Goal: Information Seeking & Learning: Learn about a topic

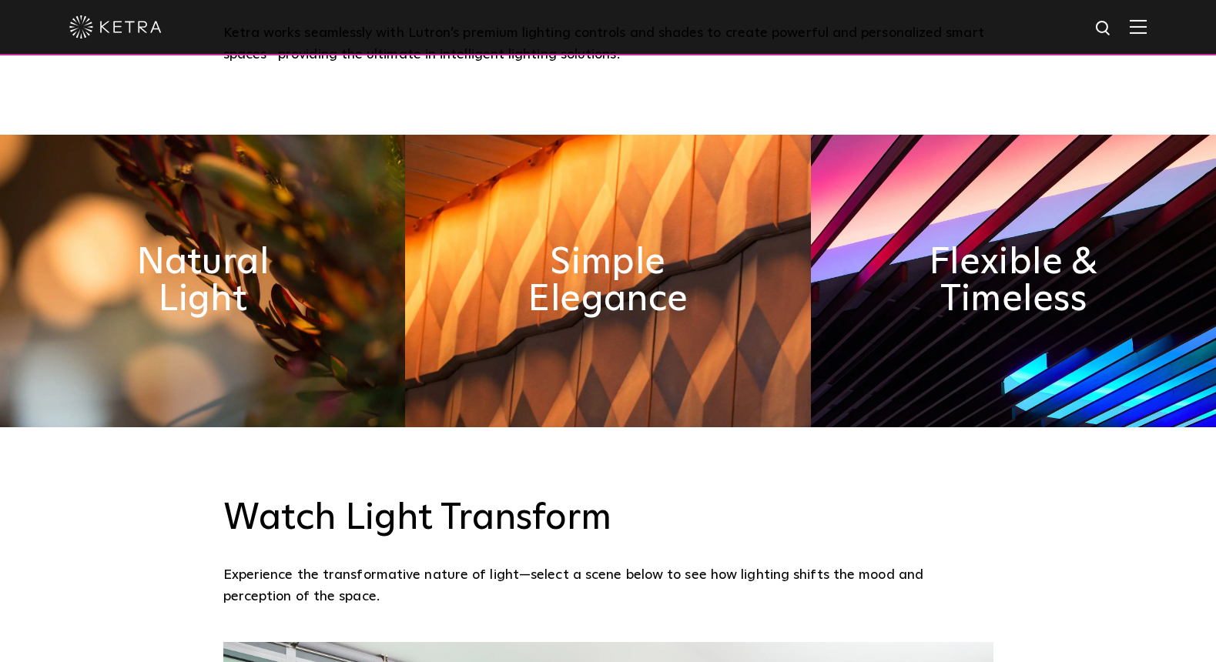
scroll to position [805, 0]
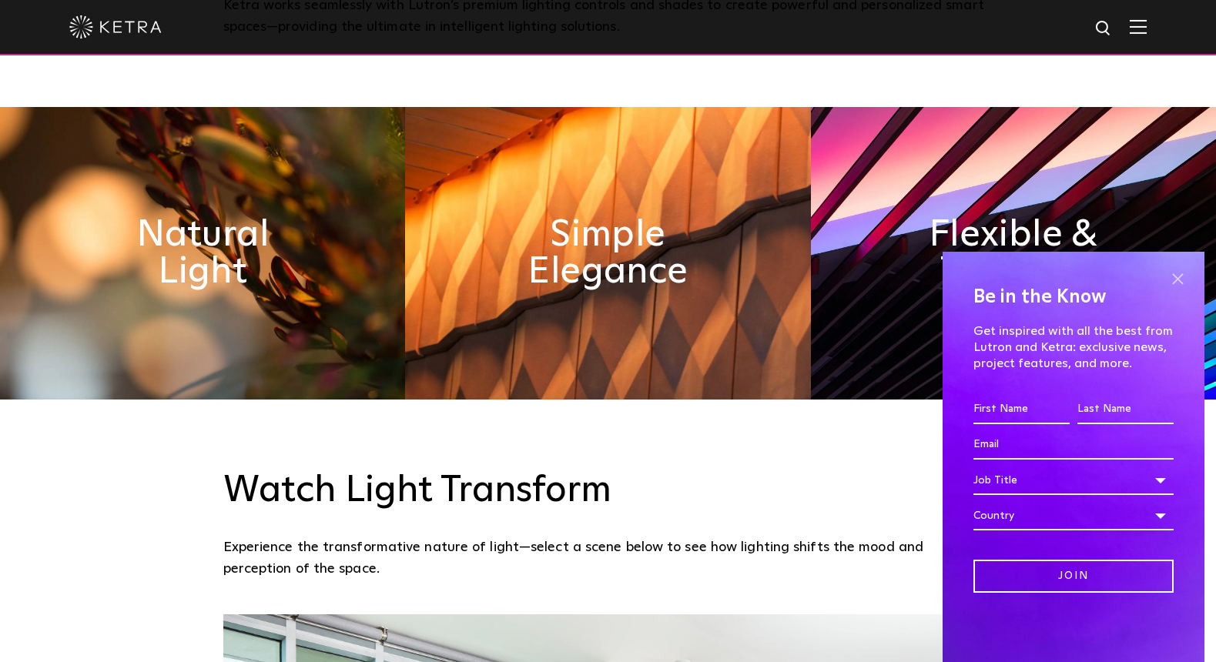
click at [1174, 280] on span at bounding box center [1177, 278] width 23 height 23
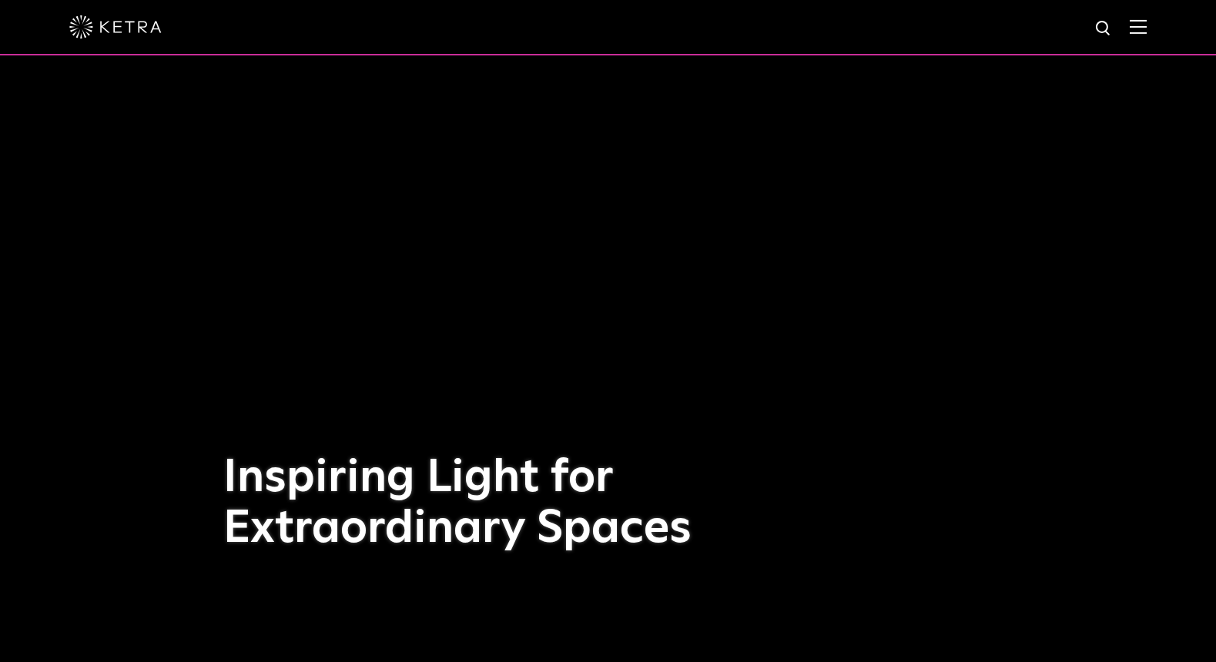
scroll to position [0, 0]
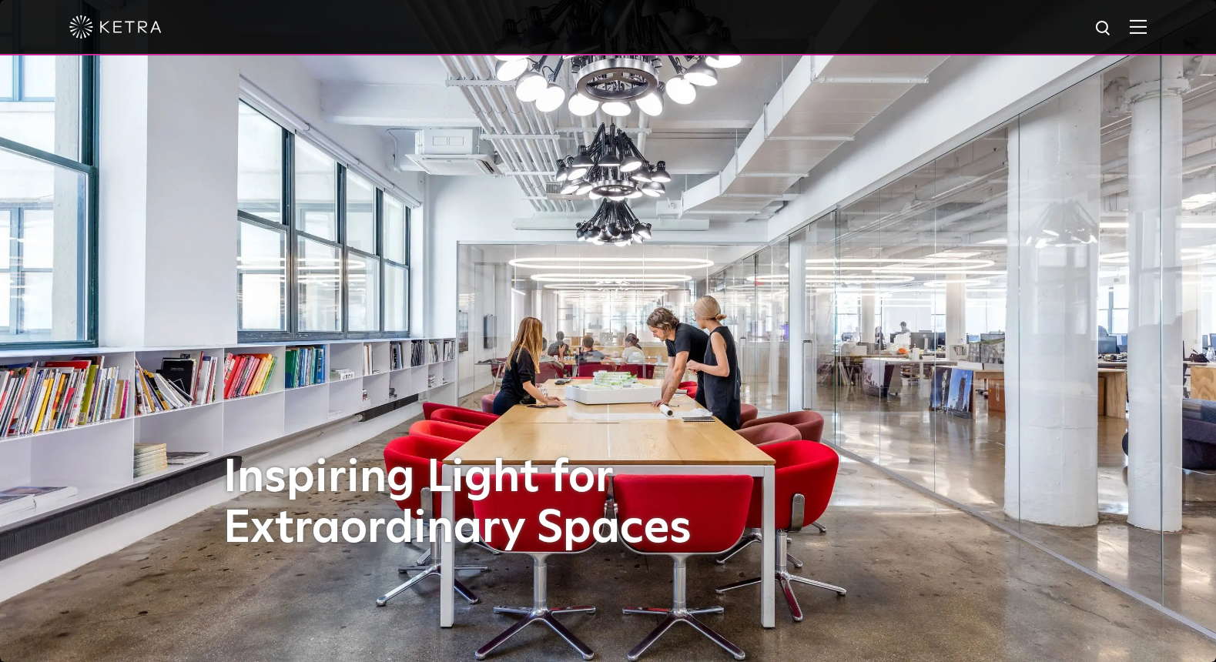
click at [1151, 39] on div at bounding box center [608, 27] width 1216 height 55
click at [1137, 22] on img at bounding box center [1138, 26] width 17 height 15
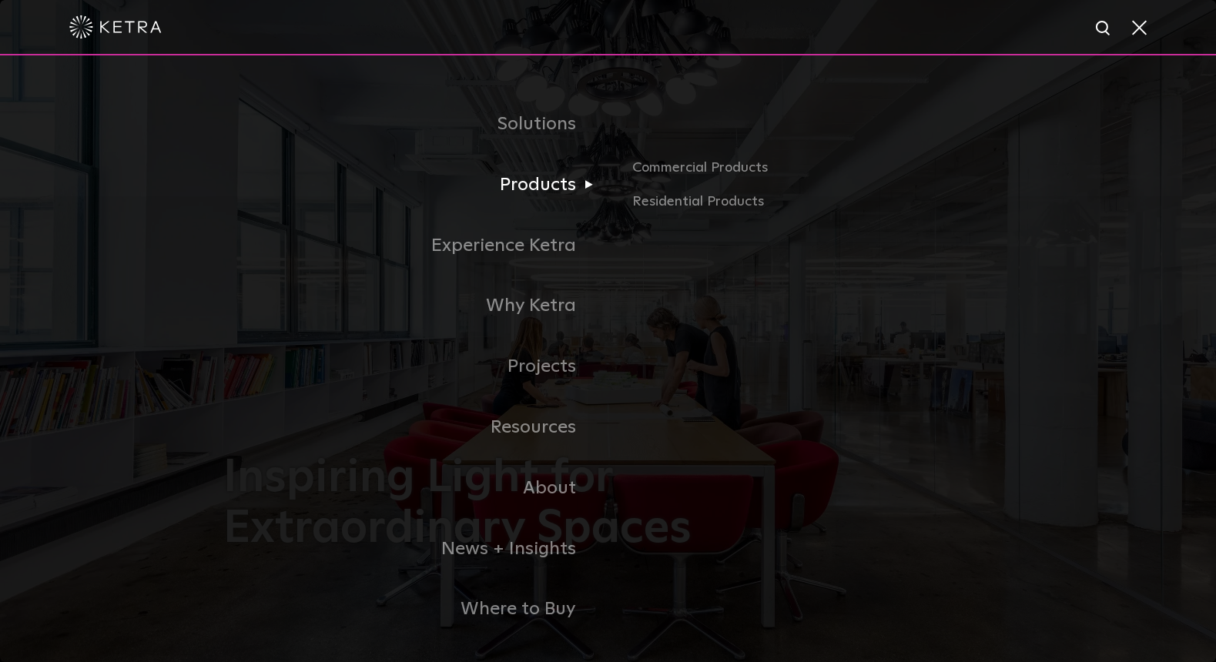
click at [551, 186] on link "Products" at bounding box center [415, 185] width 385 height 61
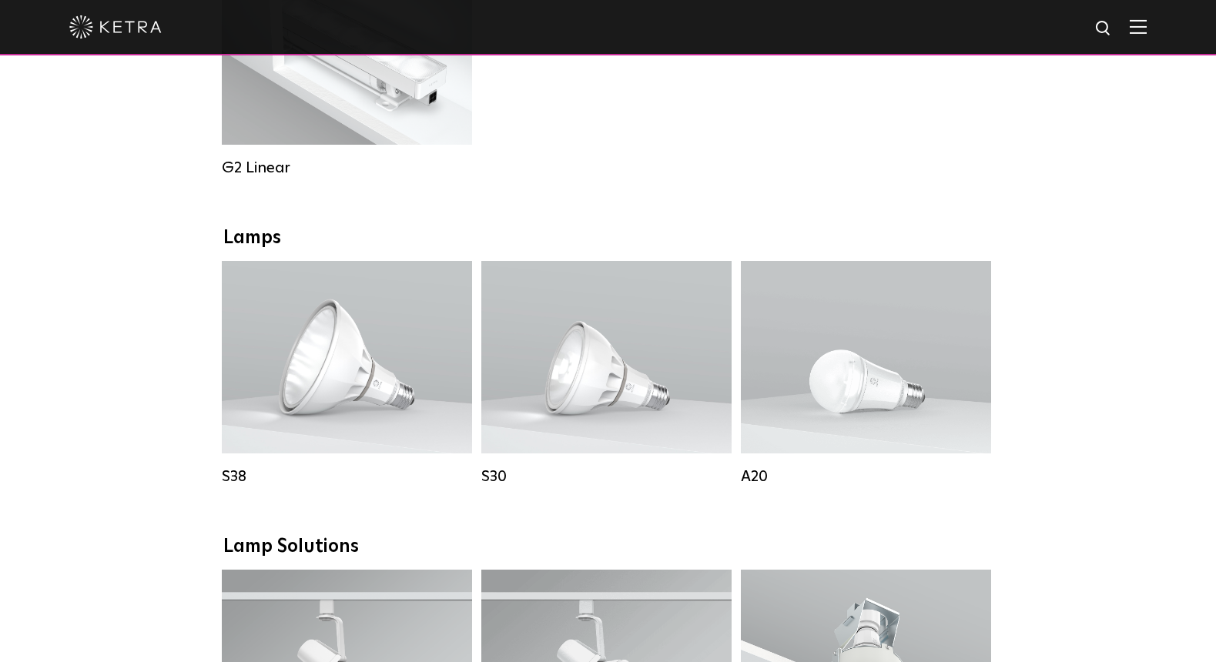
scroll to position [934, 0]
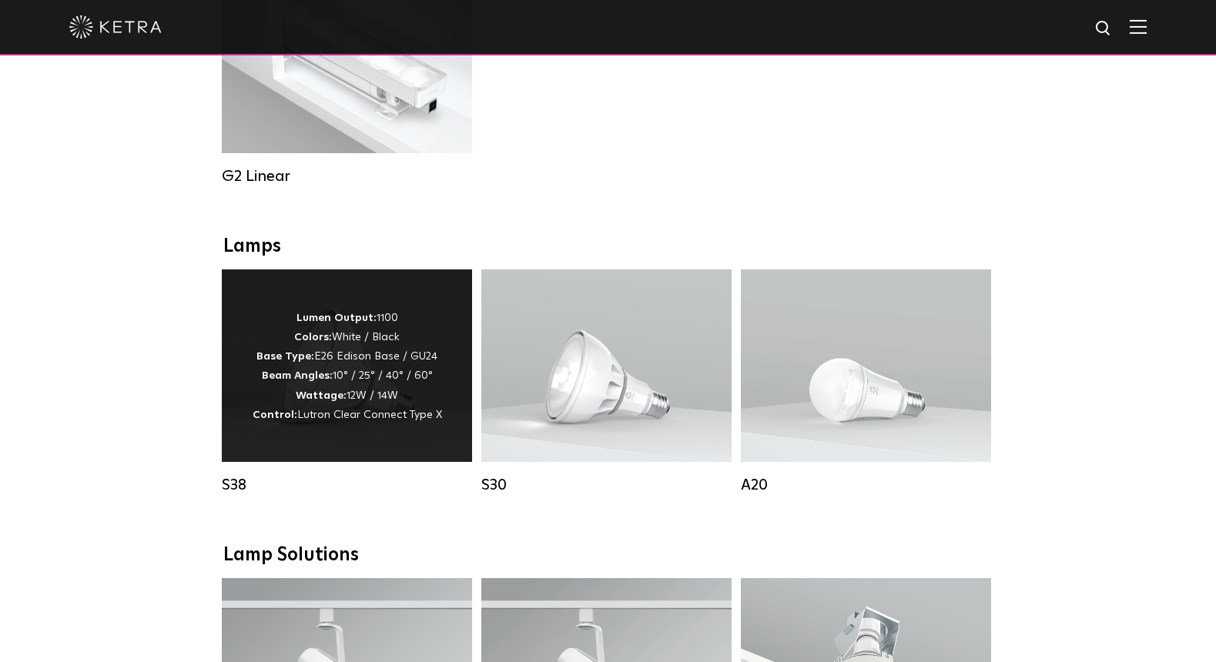
click at [354, 444] on div "Lumen Output: 1100 Colors: White / Black Base Type: E26 Edison Base / GU24 Beam…" at bounding box center [347, 366] width 250 height 193
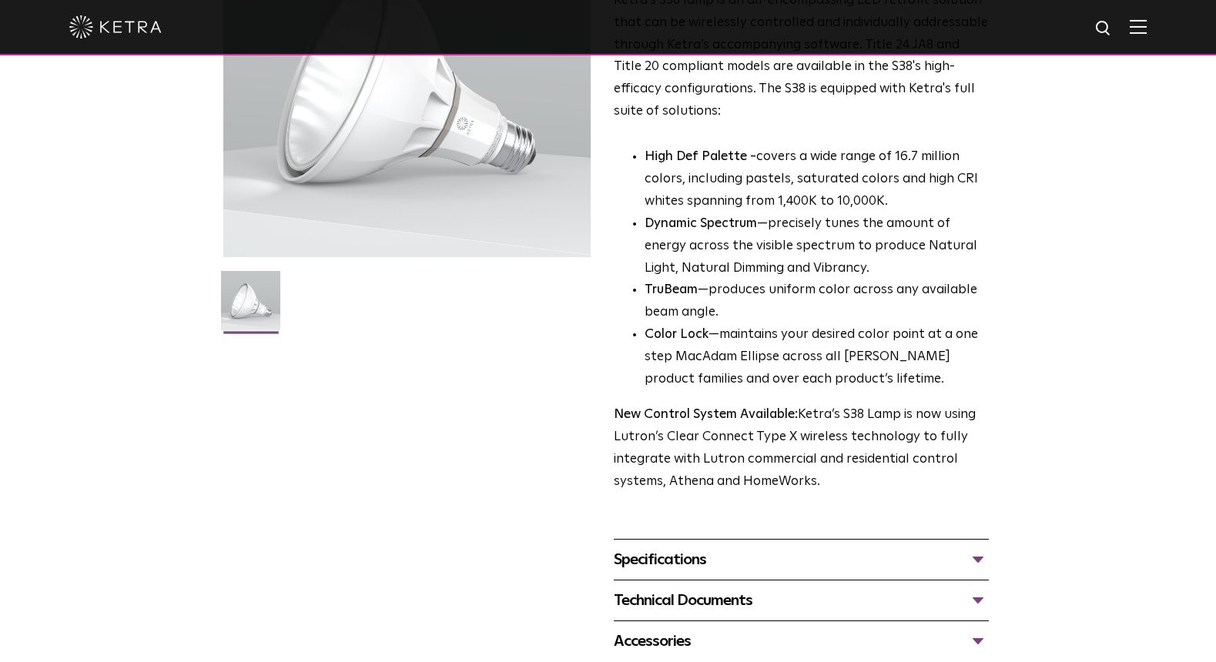
scroll to position [271, 0]
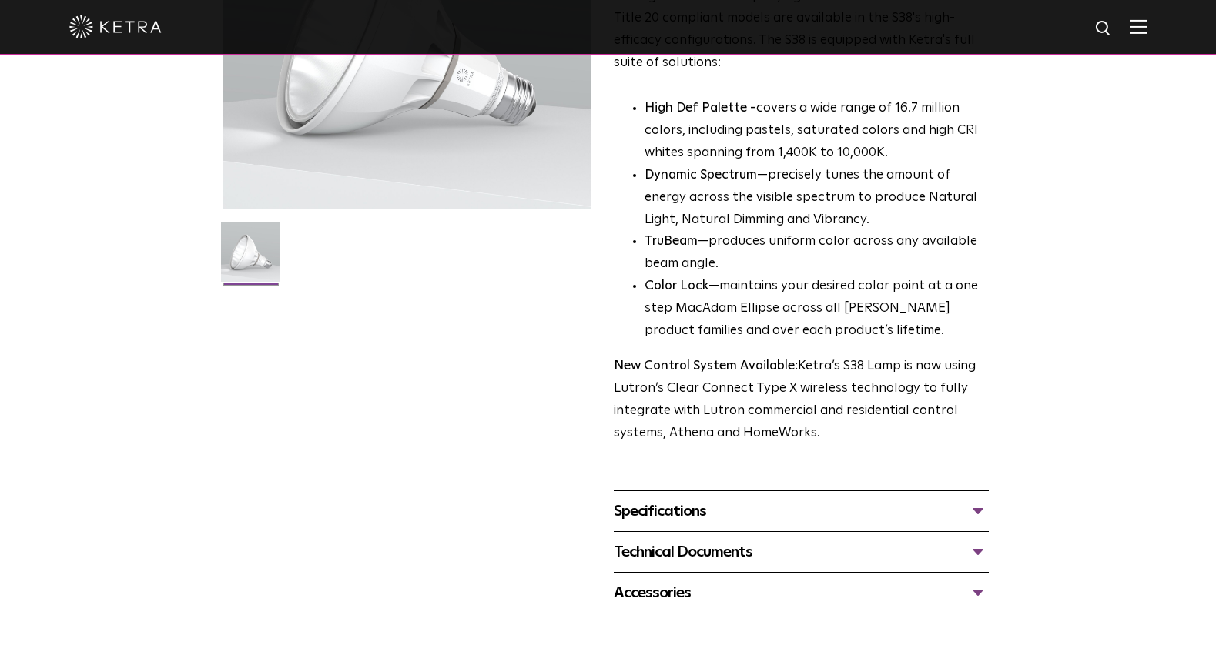
click at [831, 499] on div "Specifications" at bounding box center [801, 511] width 375 height 25
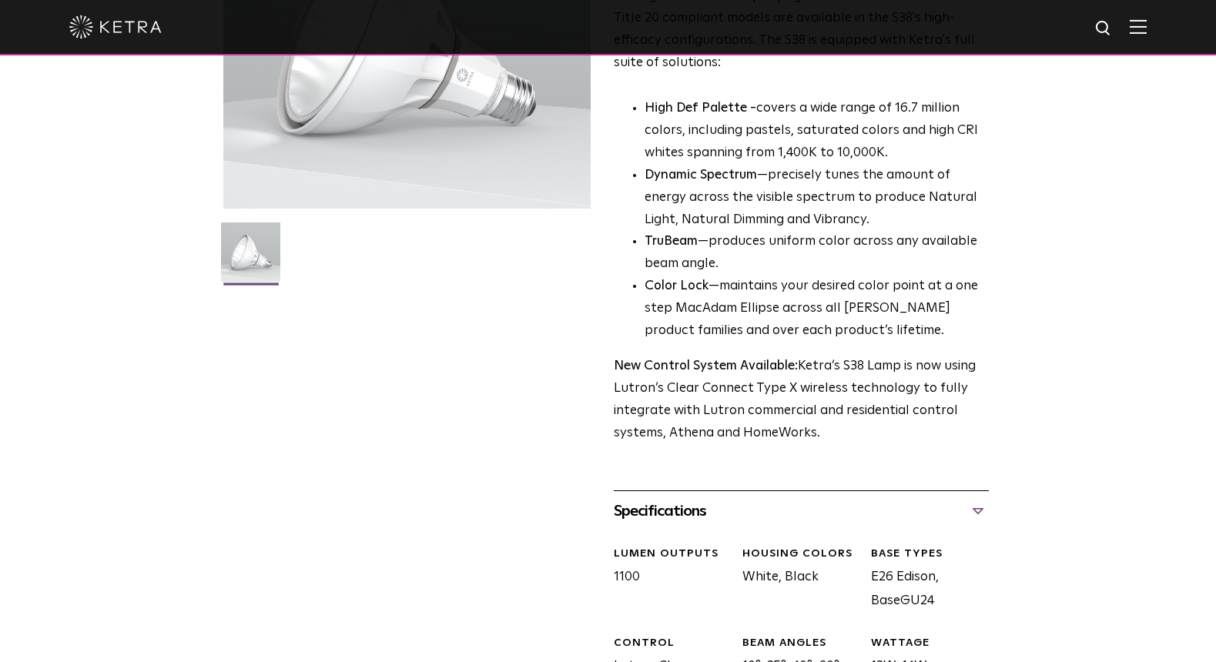
click at [831, 499] on div "Specifications" at bounding box center [801, 511] width 375 height 25
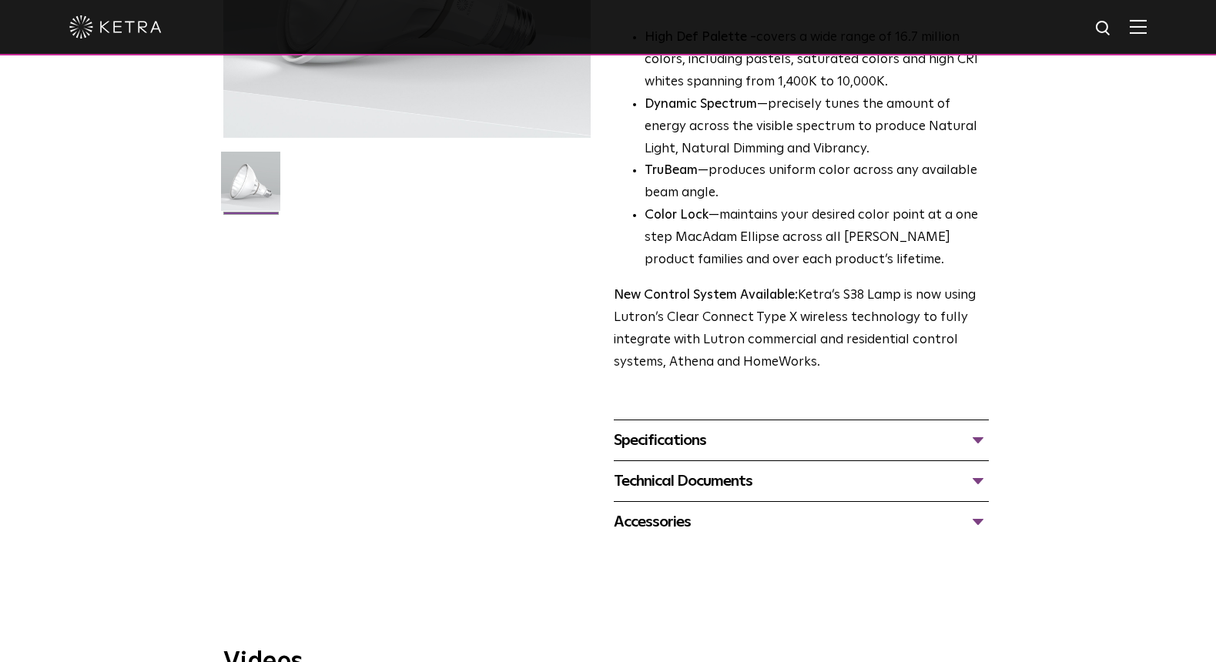
scroll to position [342, 0]
click at [823, 469] on div "Technical Documents" at bounding box center [801, 481] width 375 height 25
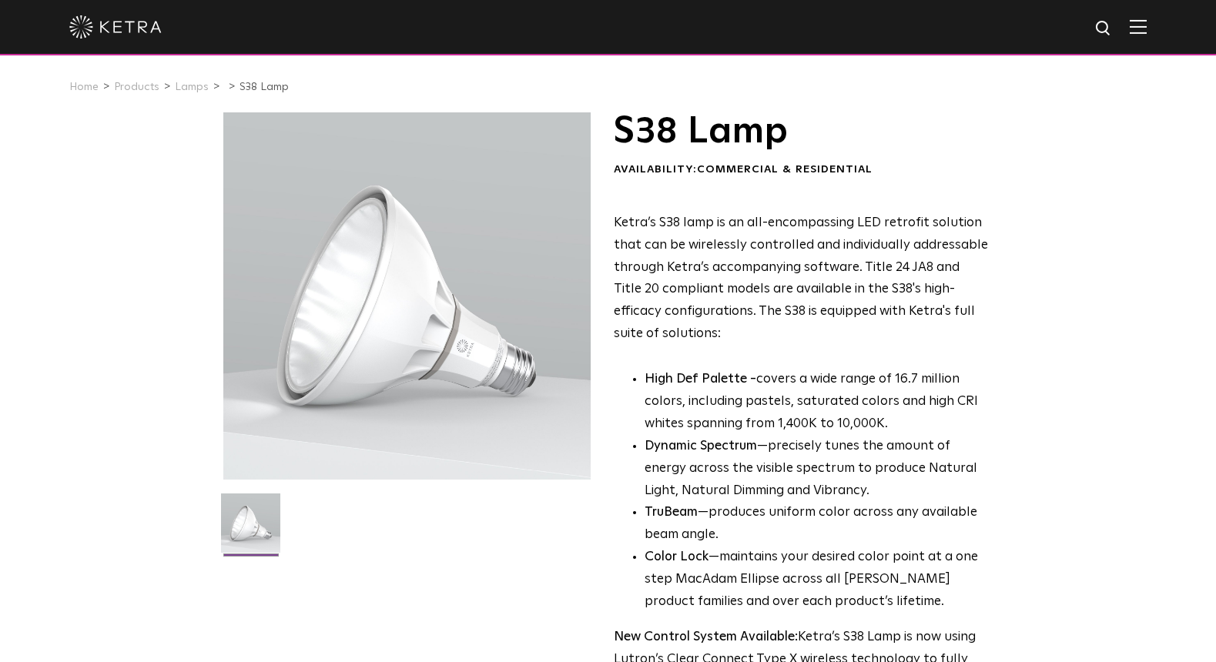
scroll to position [0, 0]
click at [132, 12] on div at bounding box center [607, 27] width 1077 height 54
click at [127, 34] on img at bounding box center [115, 26] width 92 height 23
